Goal: Navigation & Orientation: Find specific page/section

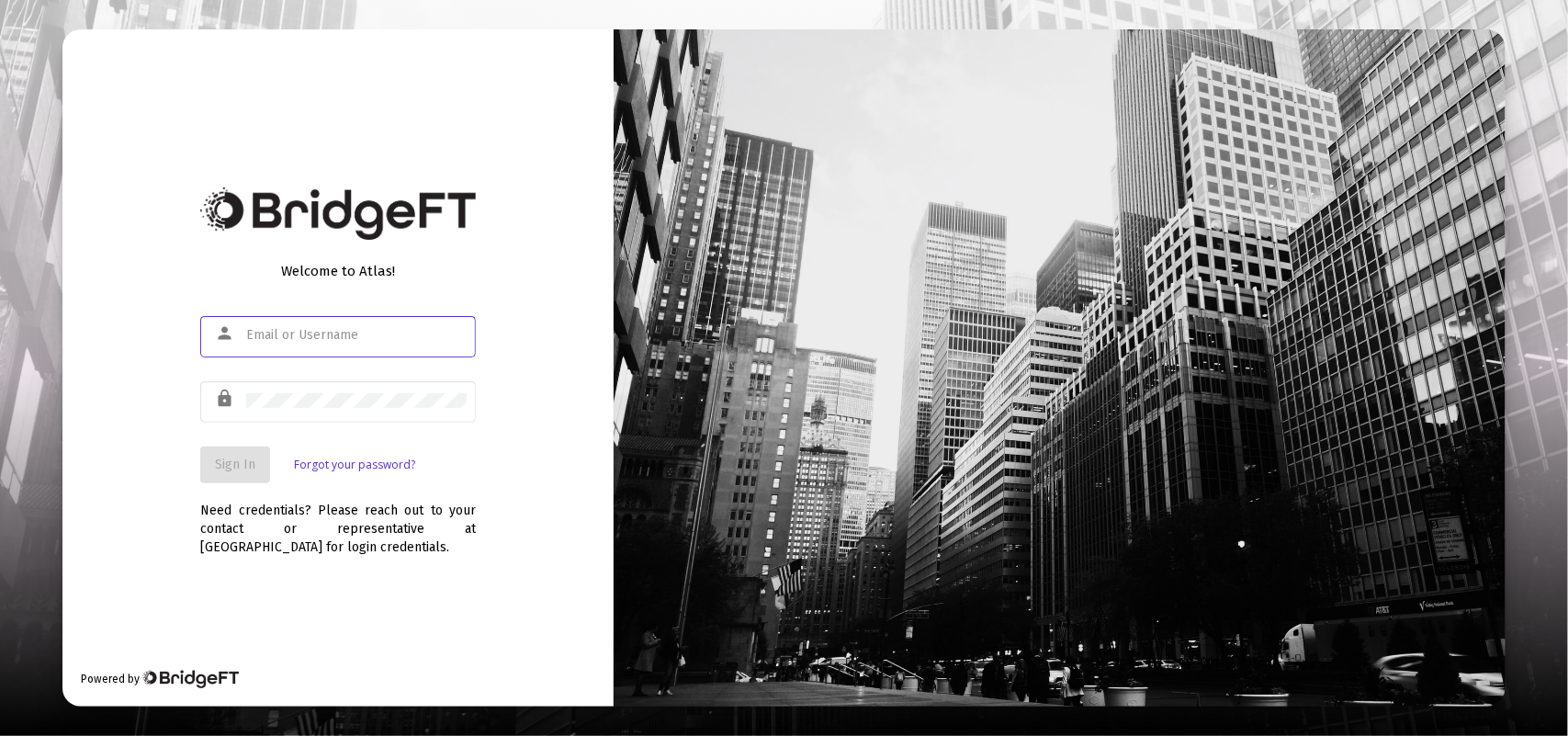
type input "[PERSON_NAME][EMAIL_ADDRESS][PERSON_NAME][DOMAIN_NAME]"
click at [127, 446] on div "Welcome to Atlas! person [PERSON_NAME][EMAIL_ADDRESS][PERSON_NAME][DOMAIN_NAME]…" at bounding box center [338, 367] width 551 height 677
click at [239, 458] on span "Sign In" at bounding box center [236, 464] width 41 height 16
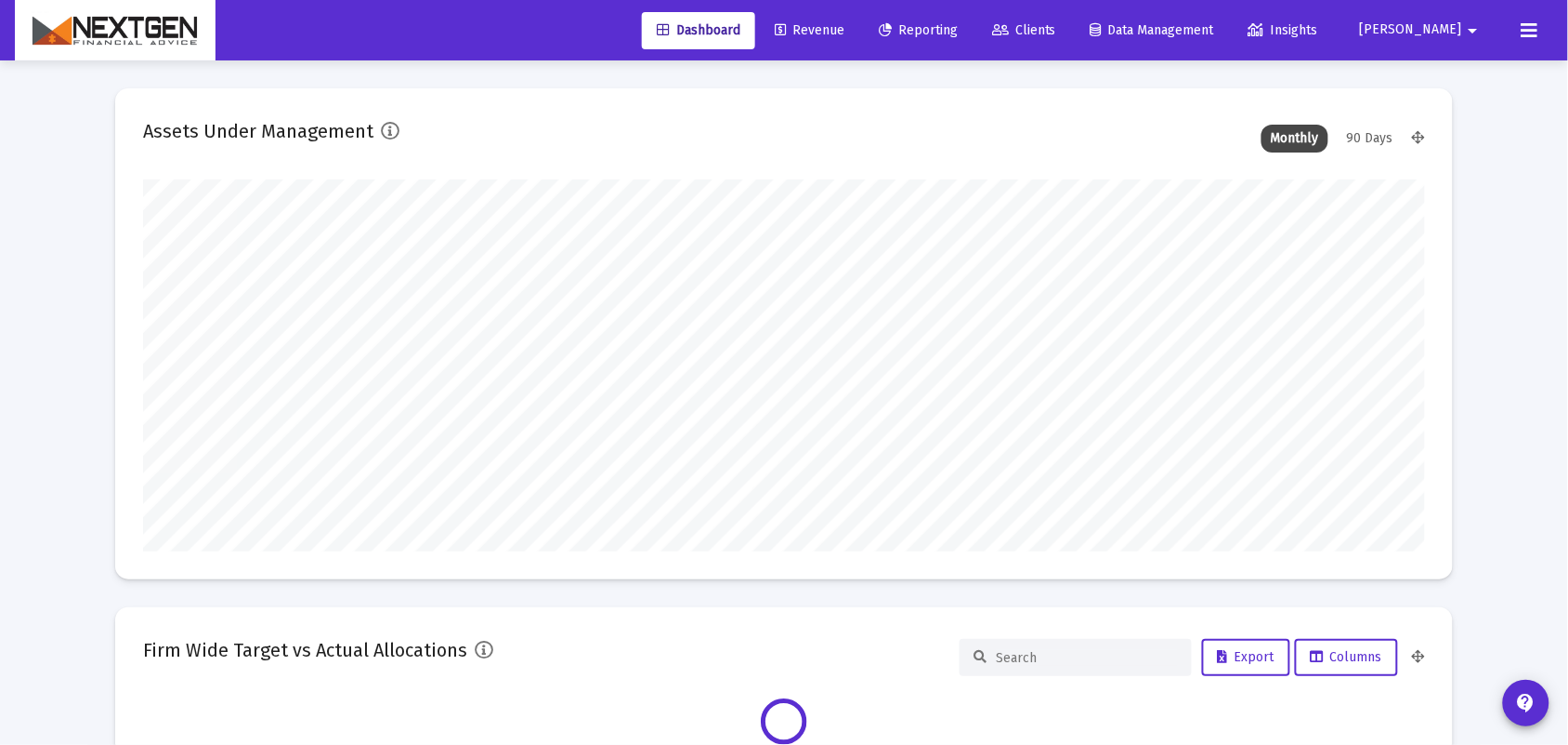
scroll to position [372, 1282]
click at [855, 38] on link "Revenue" at bounding box center [810, 31] width 99 height 37
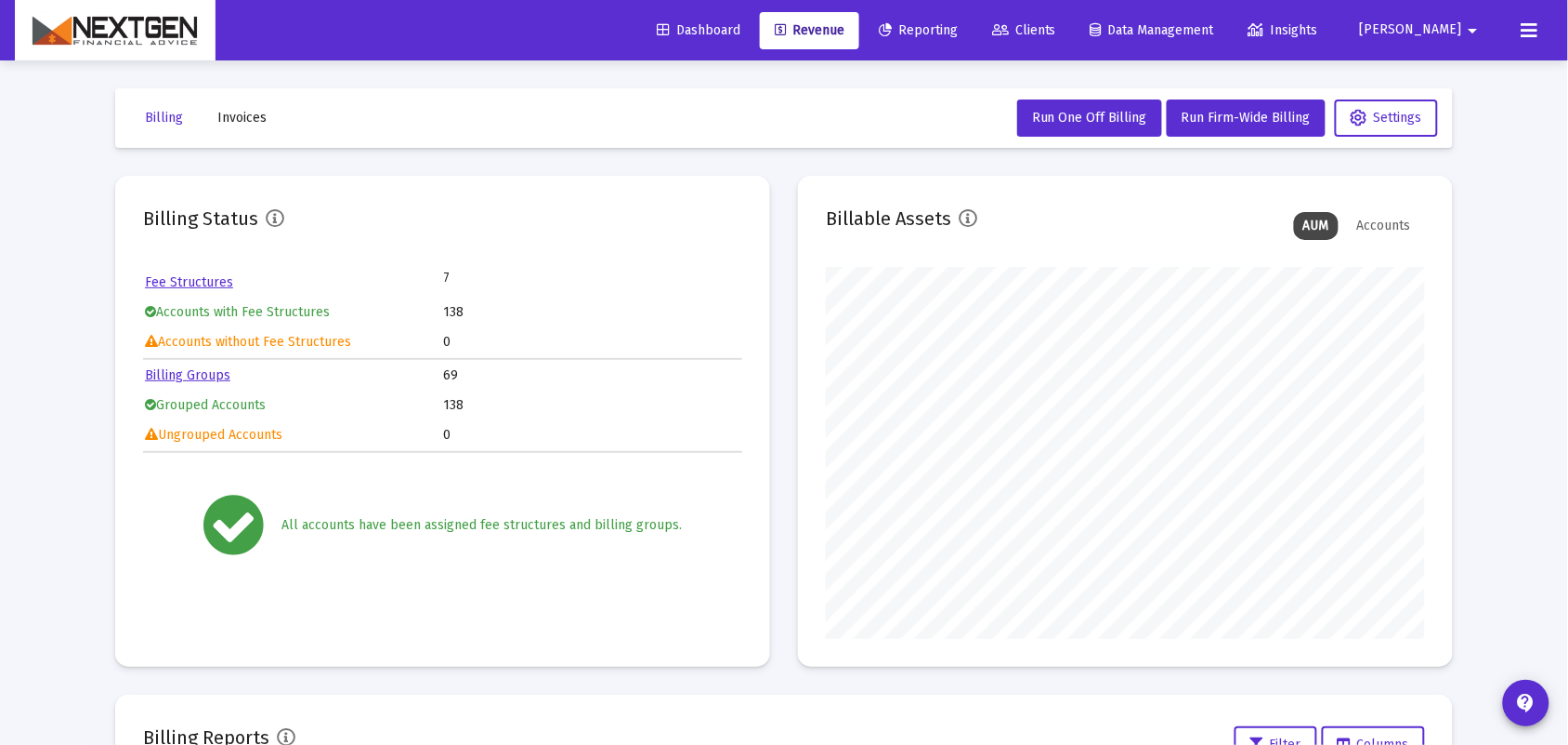
click at [263, 127] on button "Invoices" at bounding box center [242, 118] width 79 height 37
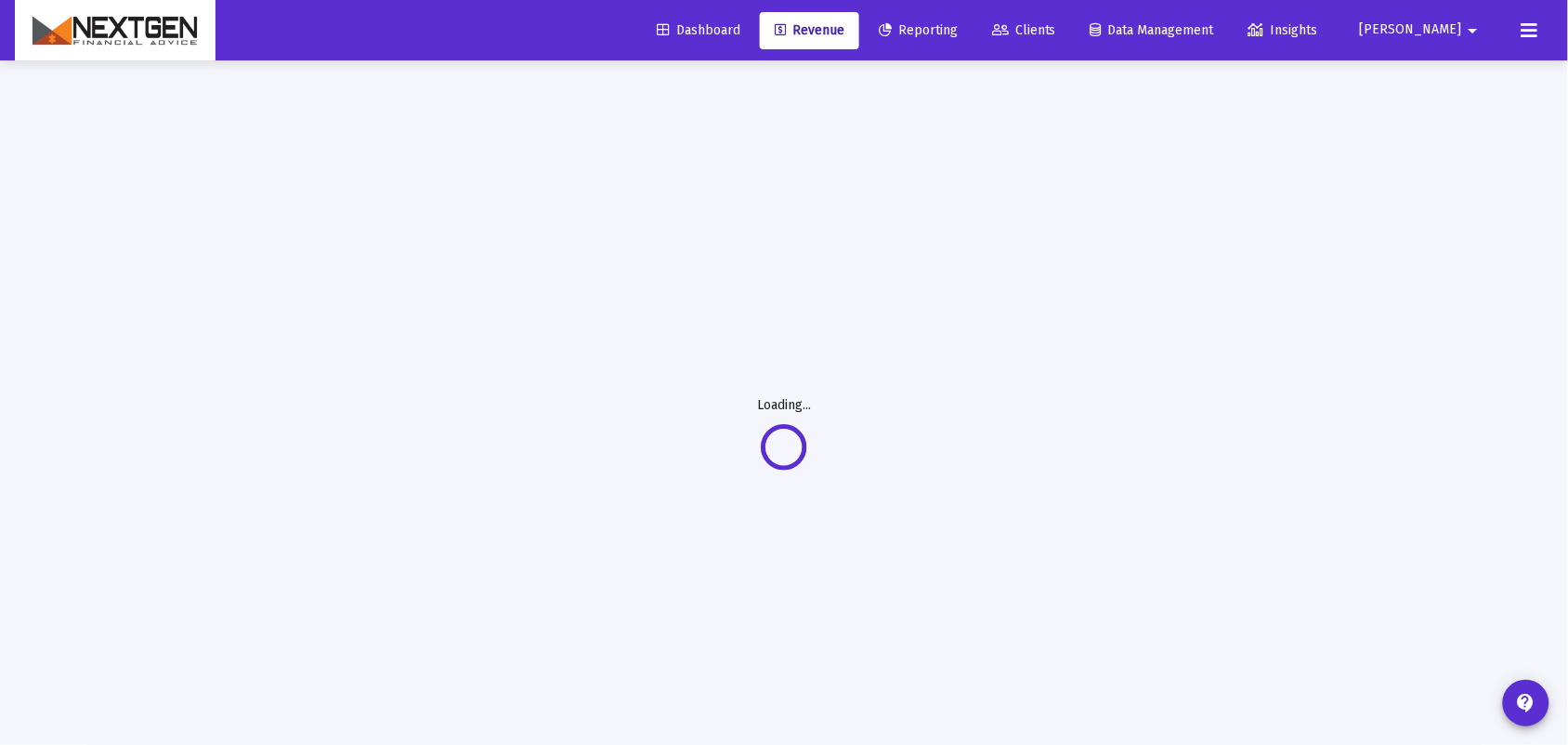
click at [156, 131] on div "Loading..." at bounding box center [784, 433] width 1394 height 745
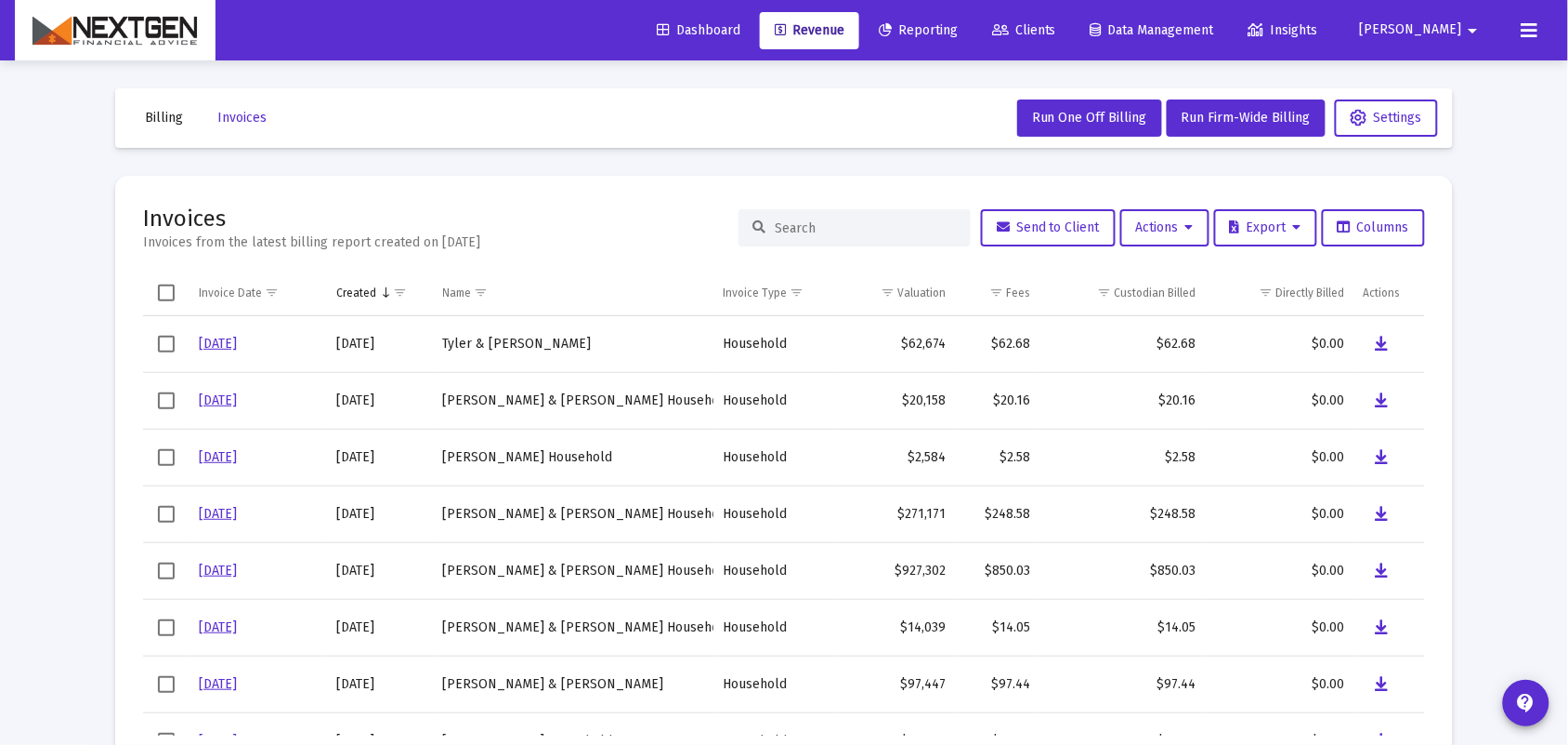
click at [187, 116] on button "Billing" at bounding box center [163, 118] width 68 height 37
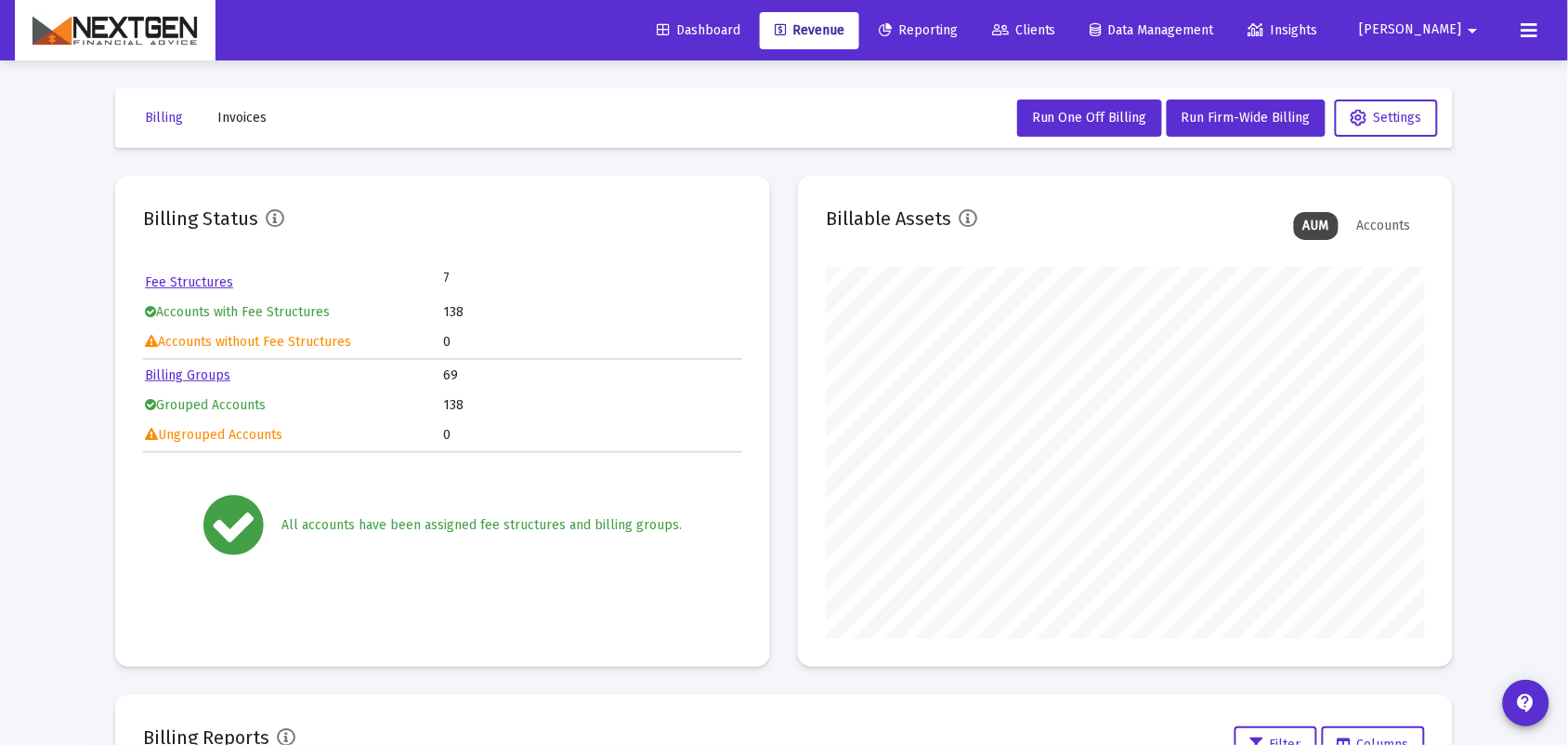
click at [954, 24] on span "Reporting" at bounding box center [918, 31] width 79 height 16
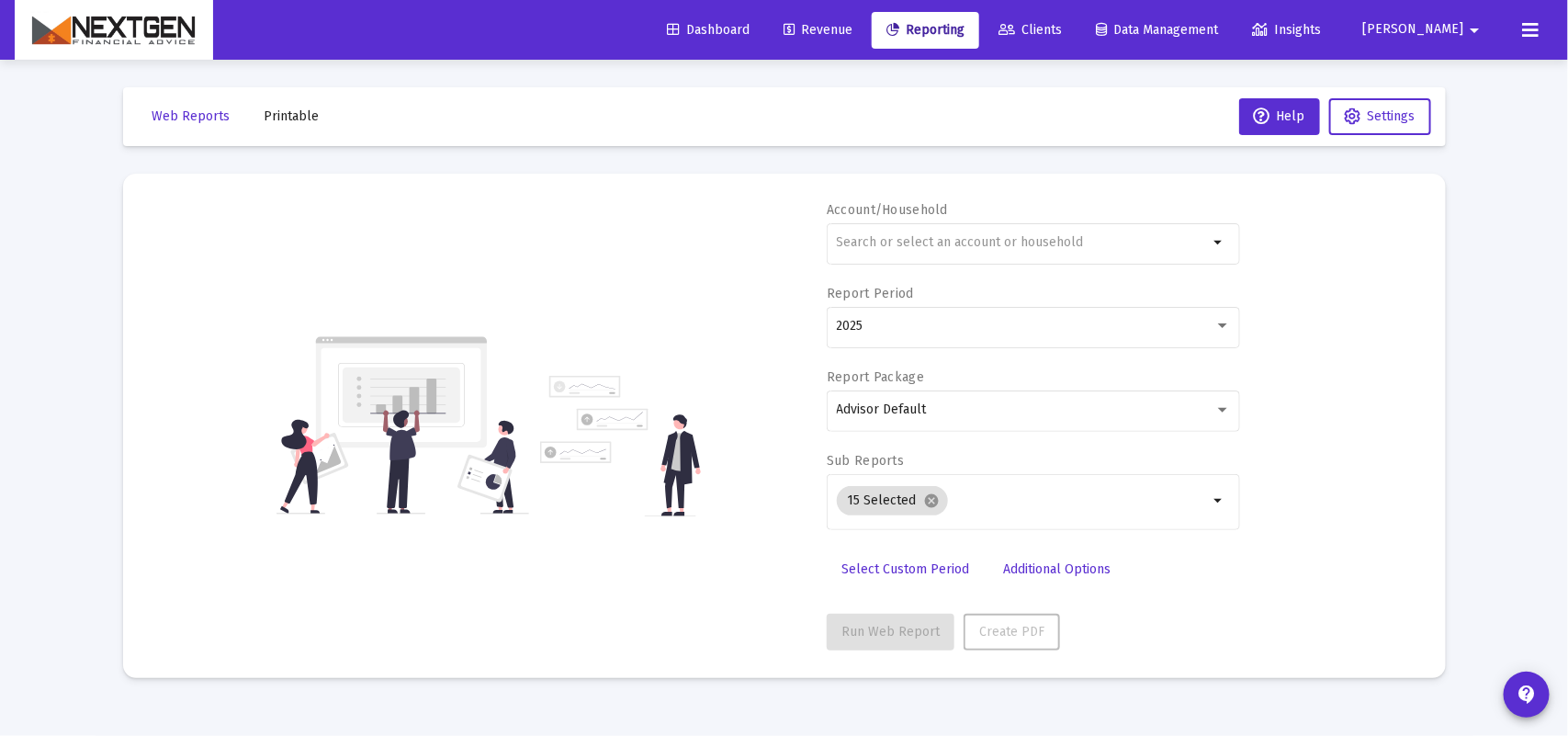
click at [750, 35] on span "Dashboard" at bounding box center [708, 30] width 83 height 16
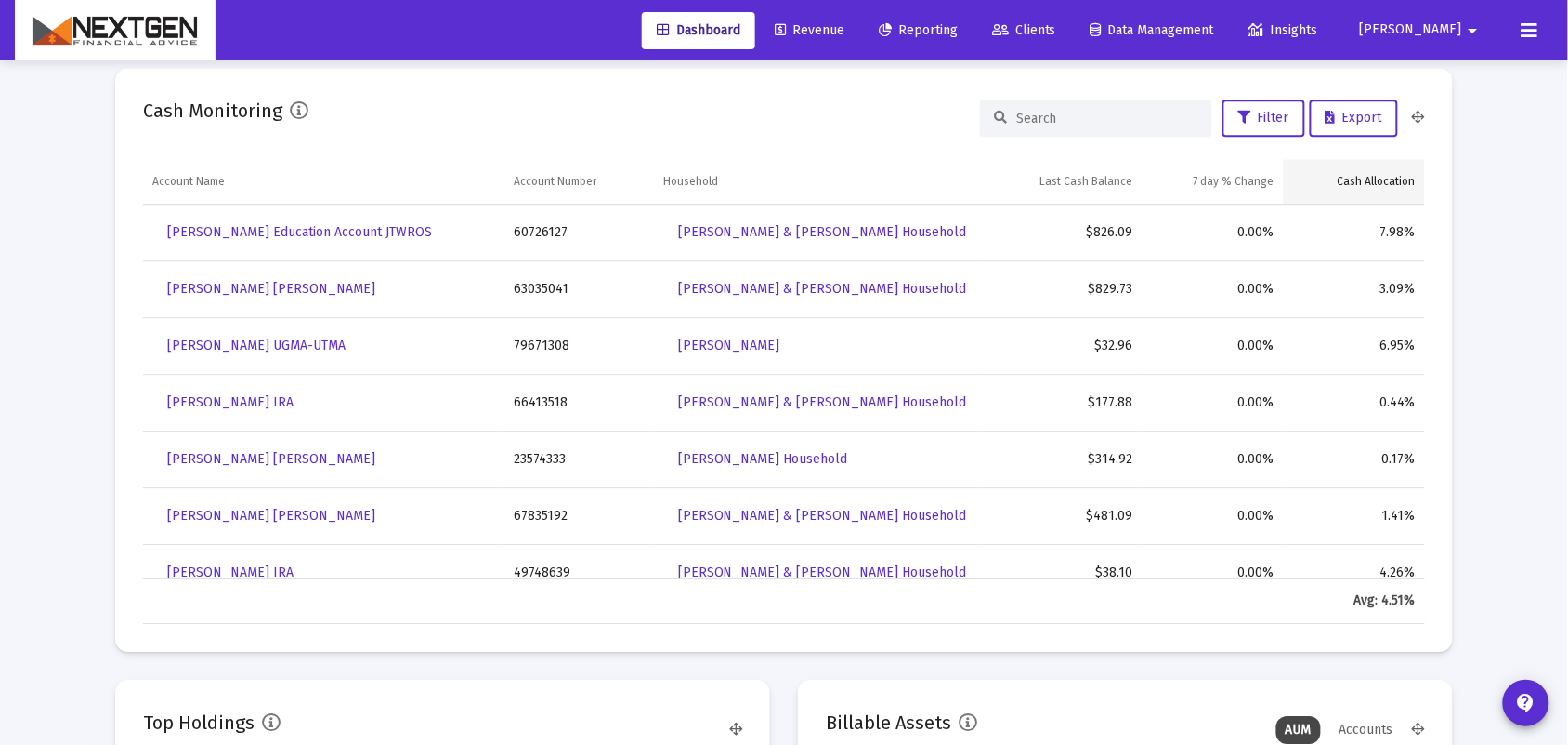
click at [1389, 183] on div "Cash Allocation" at bounding box center [1376, 180] width 78 height 15
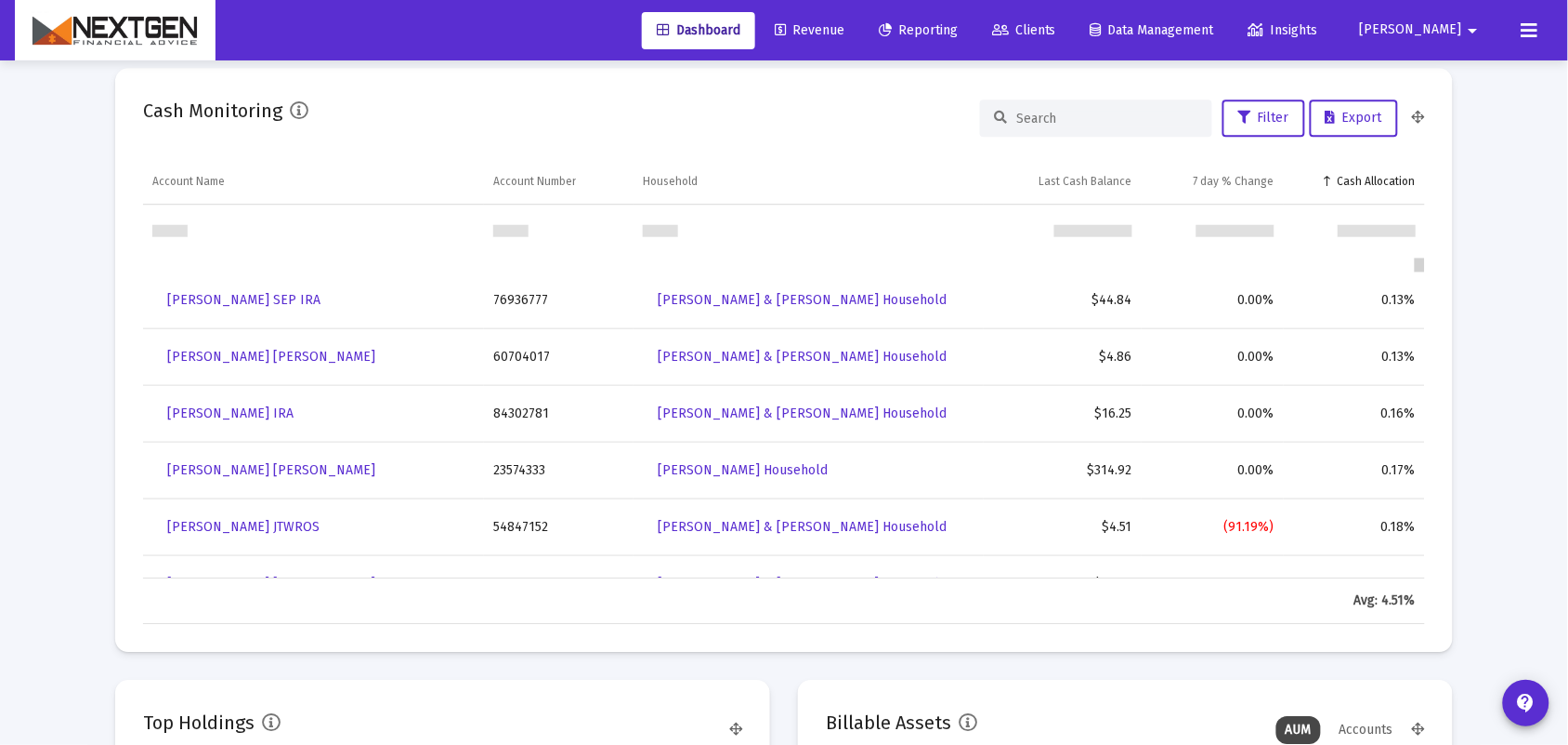
scroll to position [1074, 0]
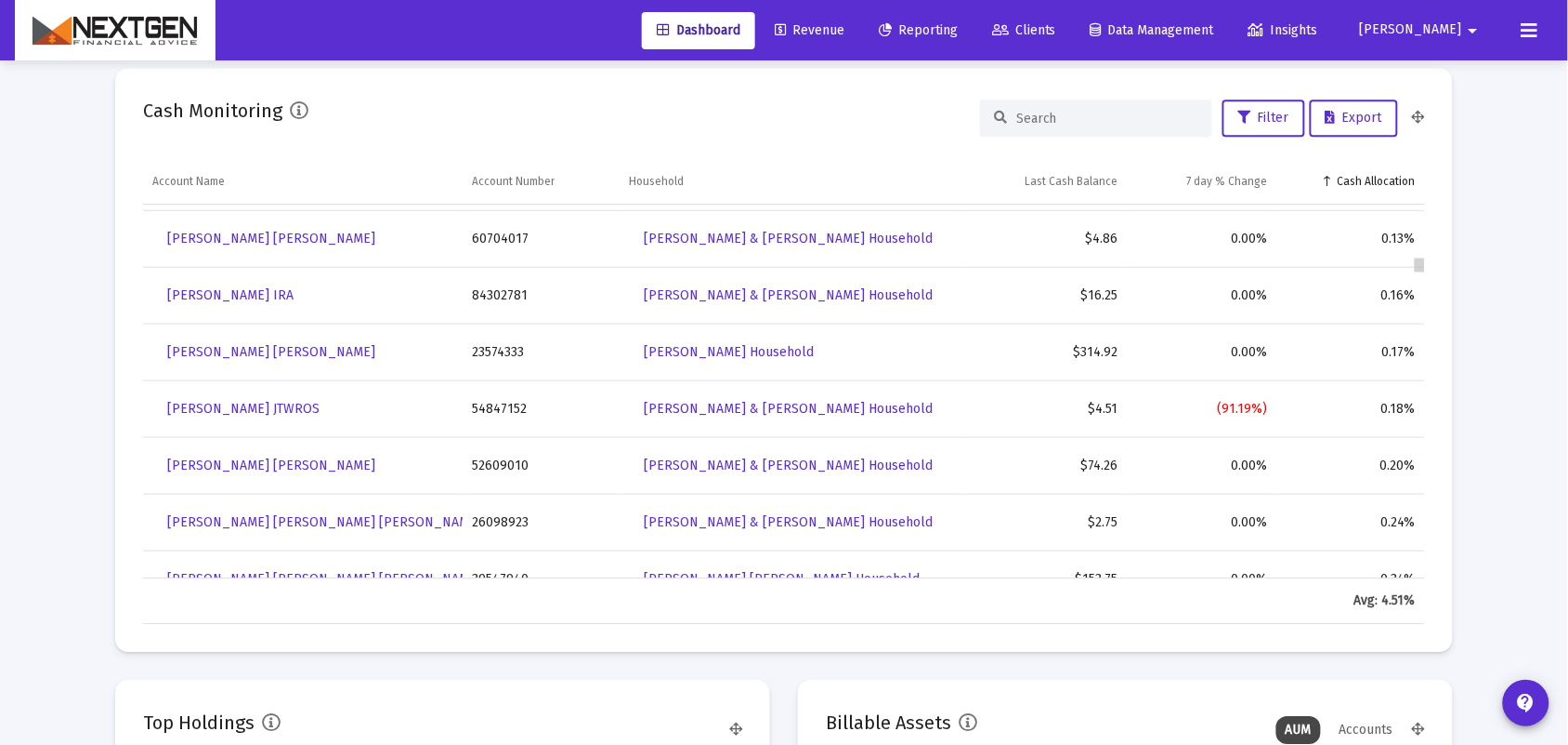
drag, startPoint x: 1421, startPoint y: 271, endPoint x: 1418, endPoint y: 242, distance: 29.2
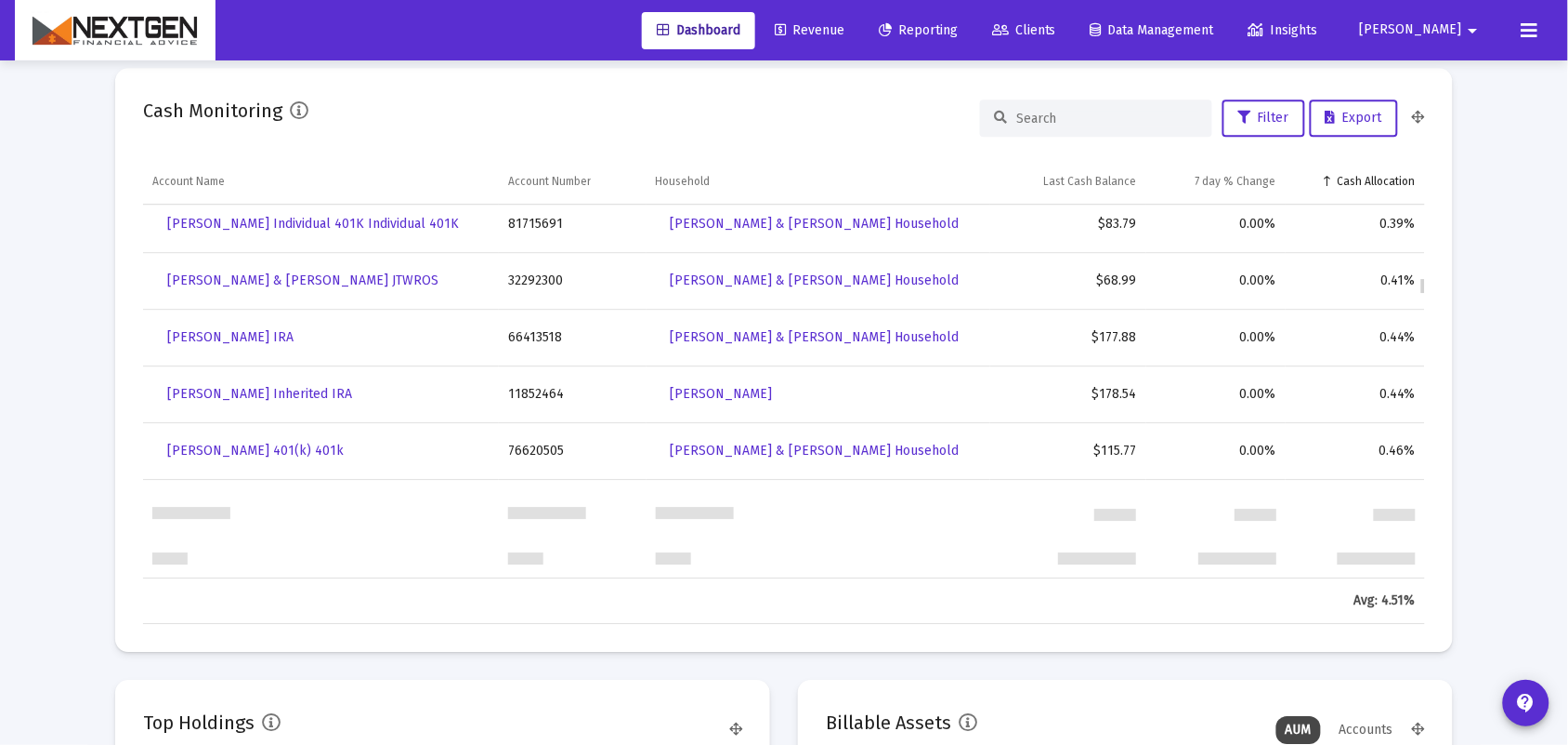
scroll to position [1513, 0]
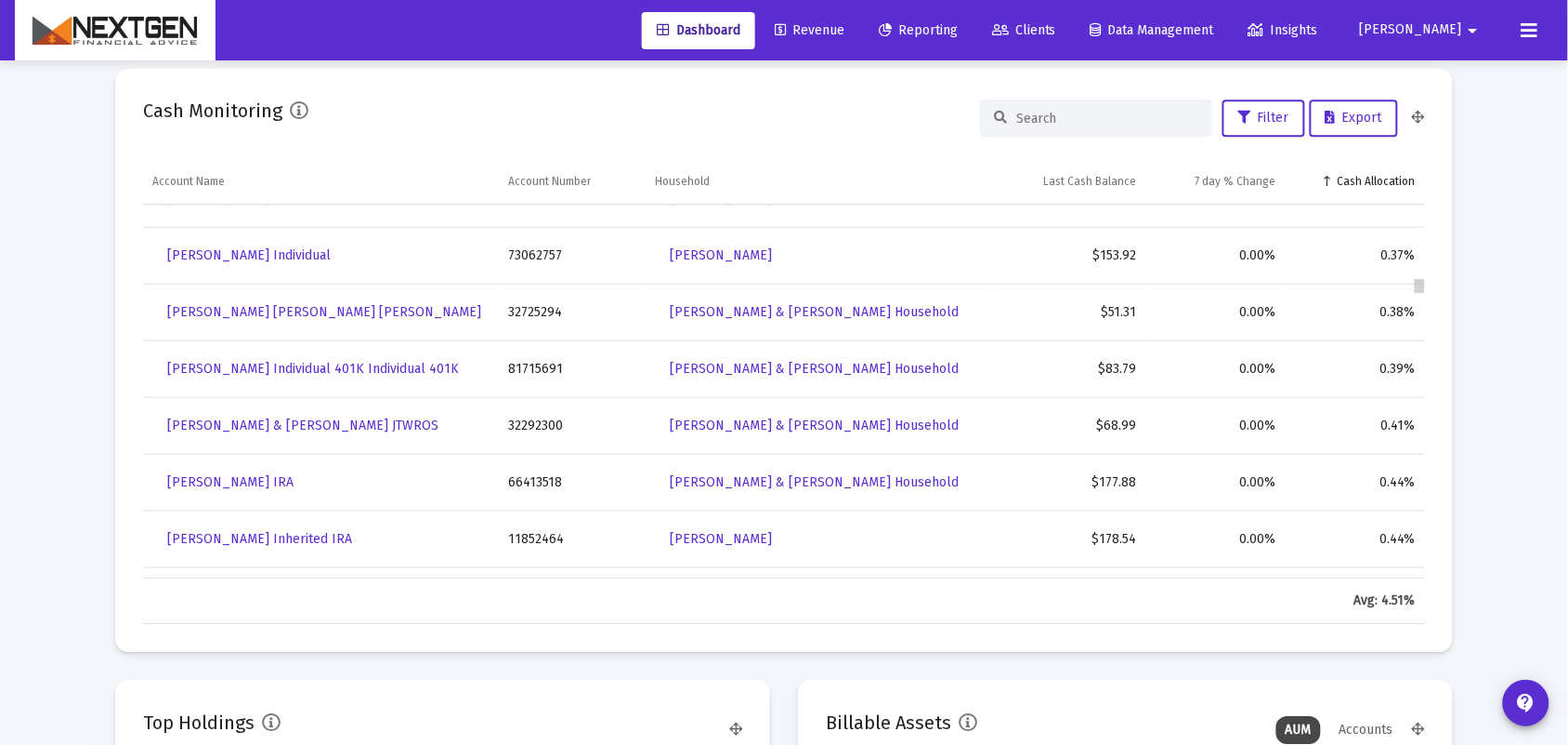
click at [1422, 287] on div "Data grid" at bounding box center [1420, 285] width 10 height 14
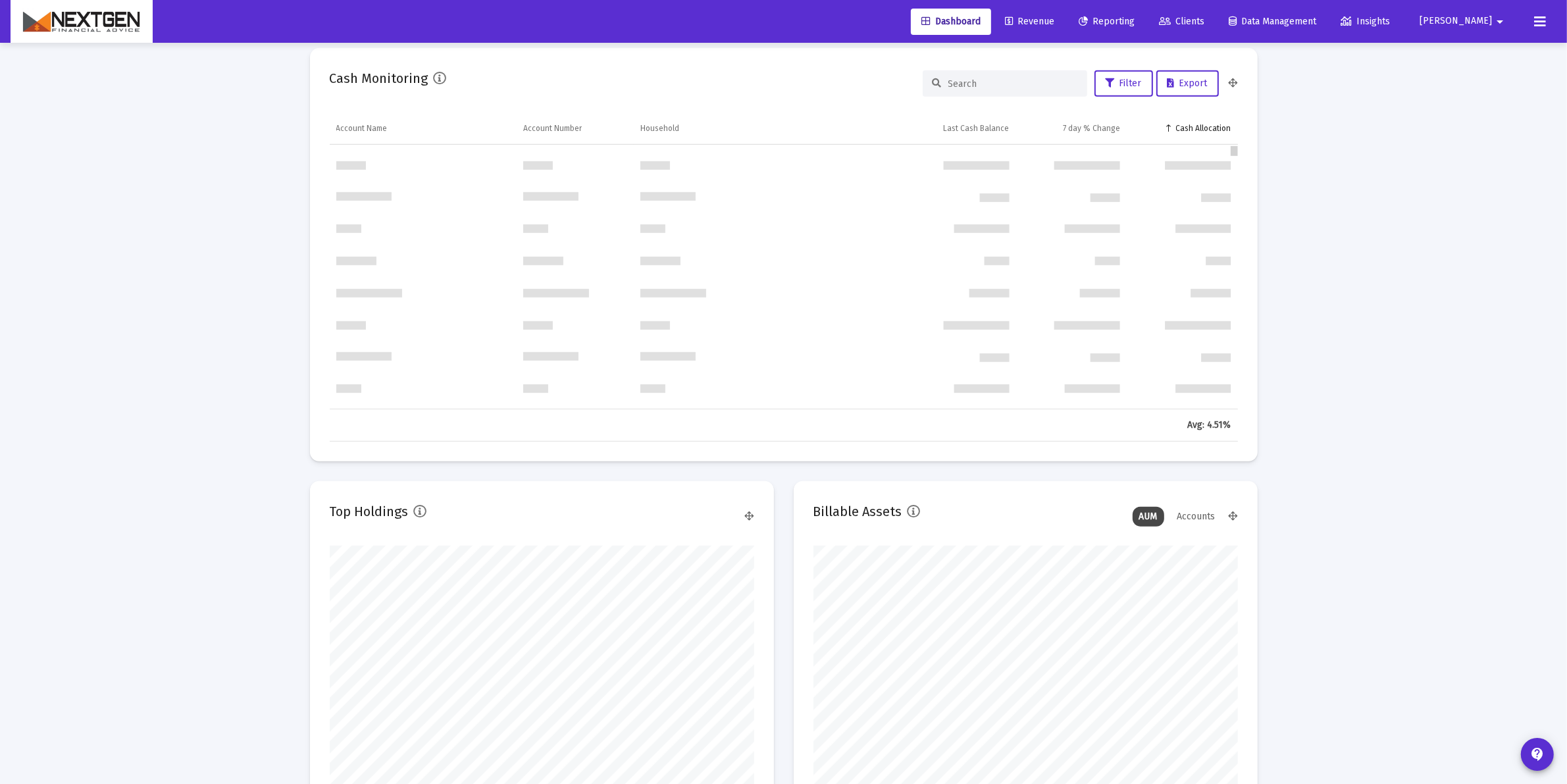
scroll to position [0, 0]
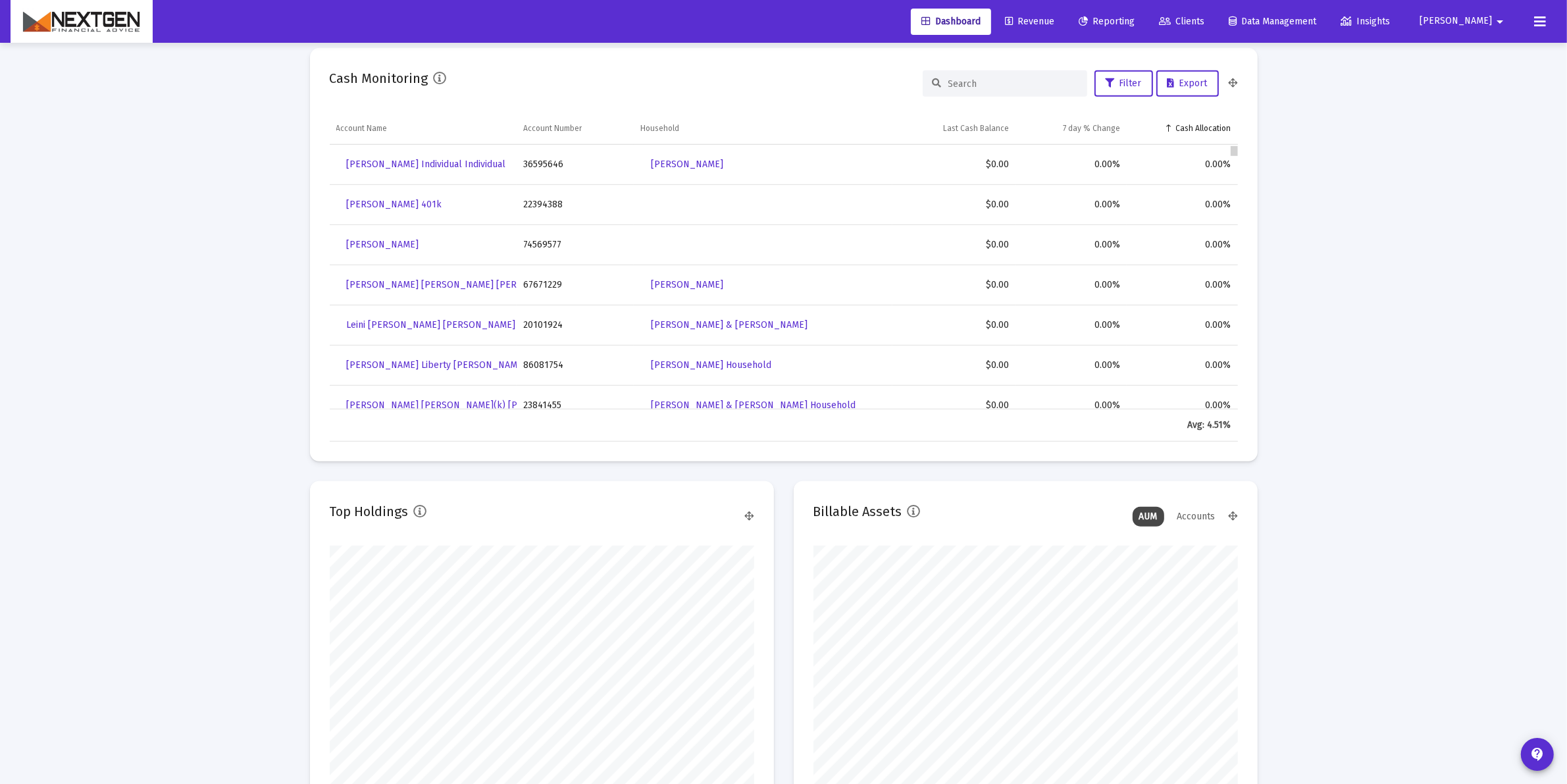
drag, startPoint x: 1238, startPoint y: 287, endPoint x: 1218, endPoint y: 126, distance: 162.2
